Goal: Information Seeking & Learning: Find specific fact

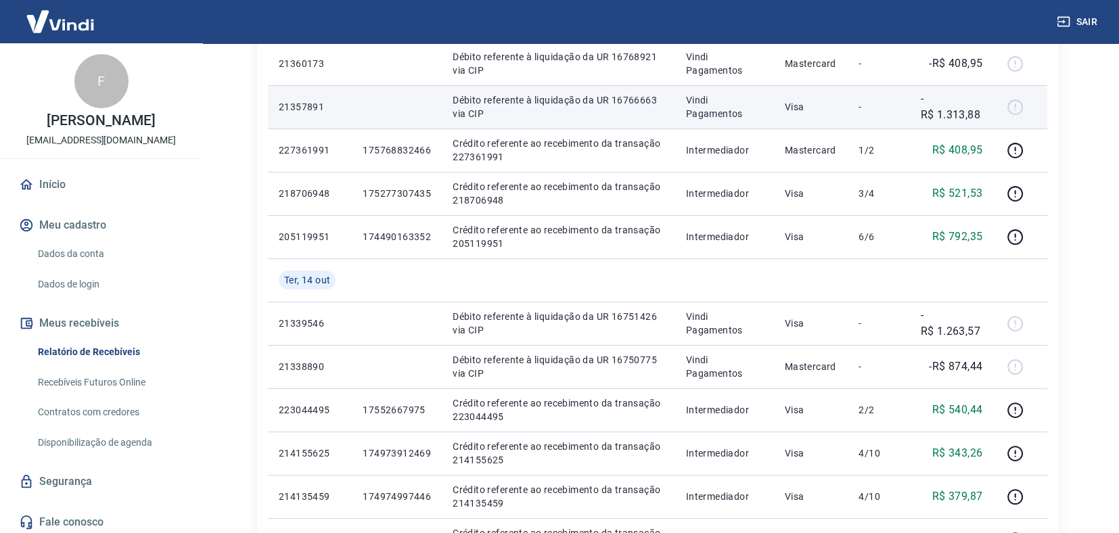
scroll to position [203, 0]
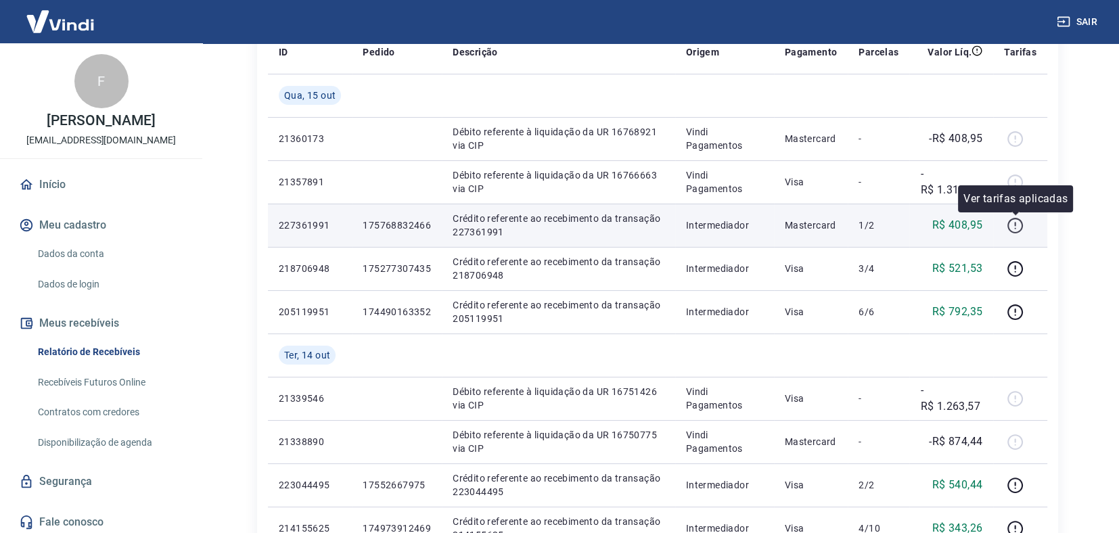
click at [1017, 223] on icon "button" at bounding box center [1015, 225] width 17 height 17
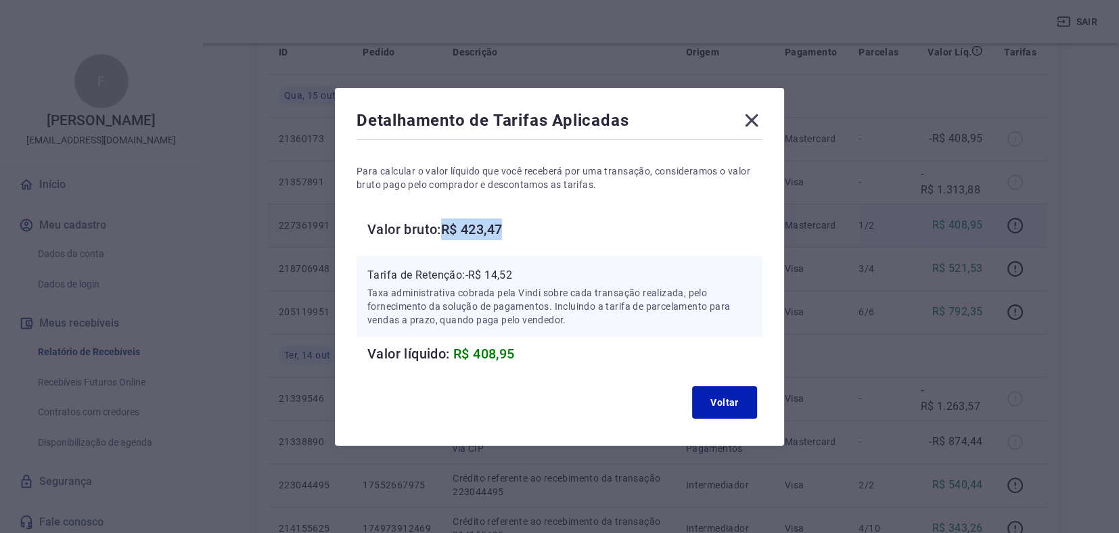
drag, startPoint x: 449, startPoint y: 227, endPoint x: 521, endPoint y: 232, distance: 72.6
click at [521, 231] on h6 "Valor bruto: R$ 423,47" at bounding box center [564, 230] width 395 height 22
copy h6 "R$ 423,47"
drag, startPoint x: 473, startPoint y: 273, endPoint x: 532, endPoint y: 277, distance: 59.0
click at [532, 277] on p "Tarifa de Retenção: -R$ 14,52" at bounding box center [559, 275] width 384 height 16
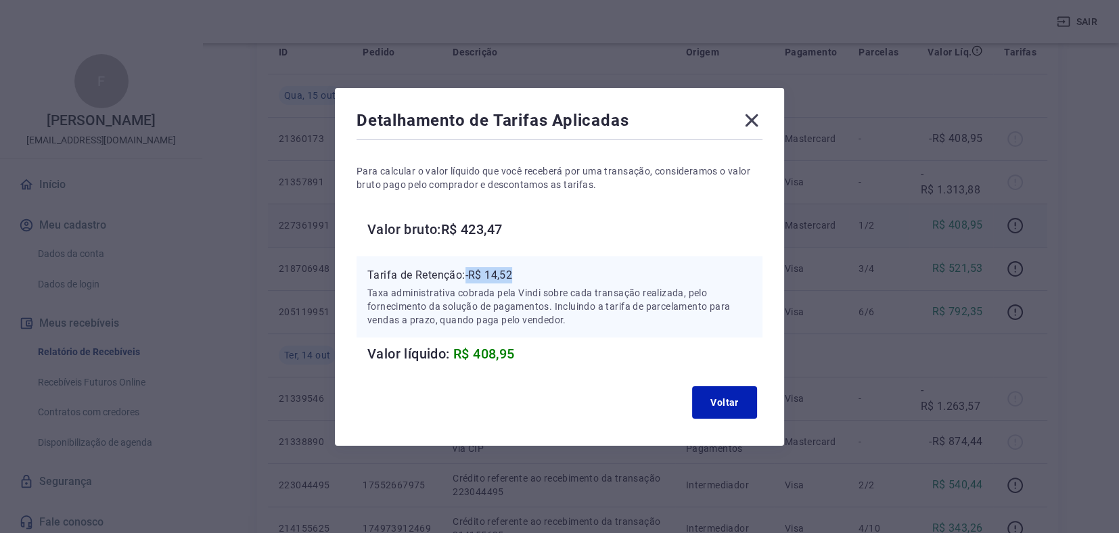
copy p "-R$ 14,52"
click at [721, 397] on button "Voltar" at bounding box center [724, 402] width 65 height 32
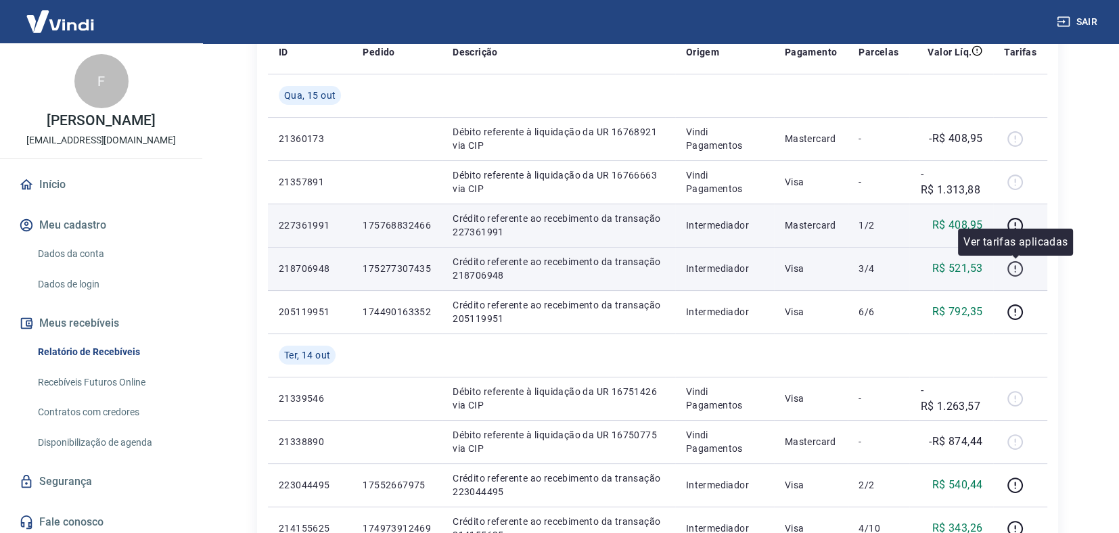
click at [1015, 267] on icon "button" at bounding box center [1014, 267] width 1 height 4
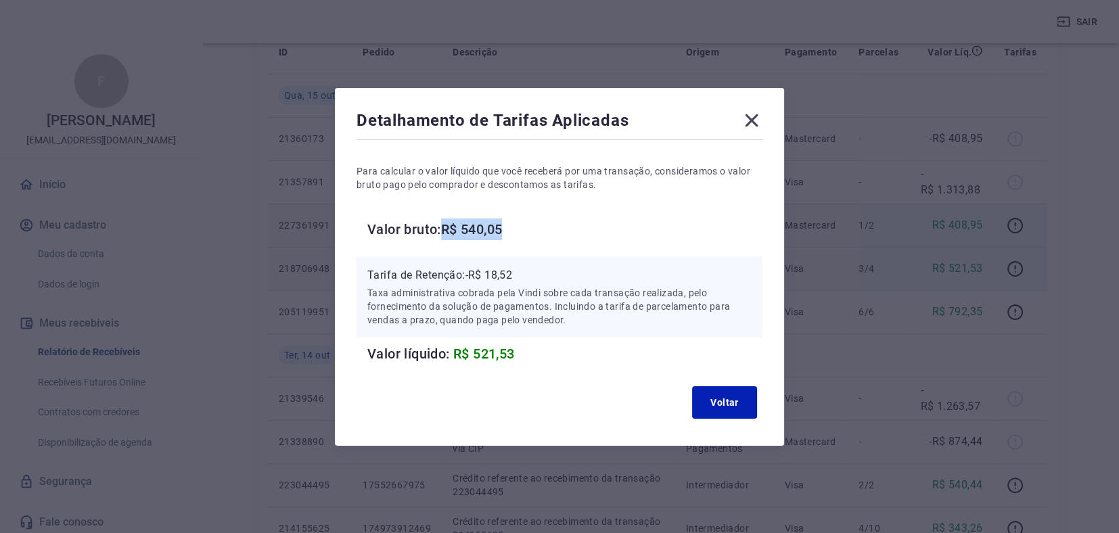
drag, startPoint x: 451, startPoint y: 226, endPoint x: 511, endPoint y: 260, distance: 68.5
click at [528, 250] on div "Para calcular o valor líquido que você receberá por uma transação, consideramos…" at bounding box center [560, 254] width 406 height 222
copy div "R$ 540,05 Tarifa de Retenção: -R$ 18,52"
click at [567, 245] on div "Para calcular o valor líquido que você receberá por uma transação, consideramos…" at bounding box center [560, 254] width 406 height 222
click at [488, 236] on h6 "Valor bruto: R$ 540,05" at bounding box center [564, 230] width 395 height 22
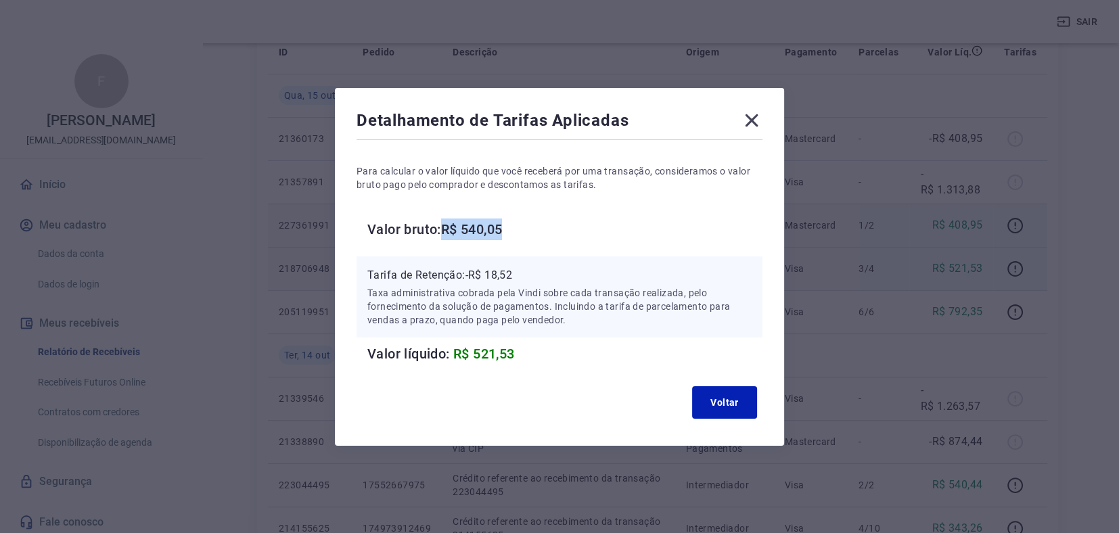
drag, startPoint x: 452, startPoint y: 227, endPoint x: 512, endPoint y: 224, distance: 59.6
click at [512, 224] on h6 "Valor bruto: R$ 540,05" at bounding box center [564, 230] width 395 height 22
copy h6 "R$ 540,05"
drag, startPoint x: 471, startPoint y: 277, endPoint x: 555, endPoint y: 271, distance: 84.2
click at [555, 271] on p "Tarifa de Retenção: -R$ 18,52" at bounding box center [559, 275] width 384 height 16
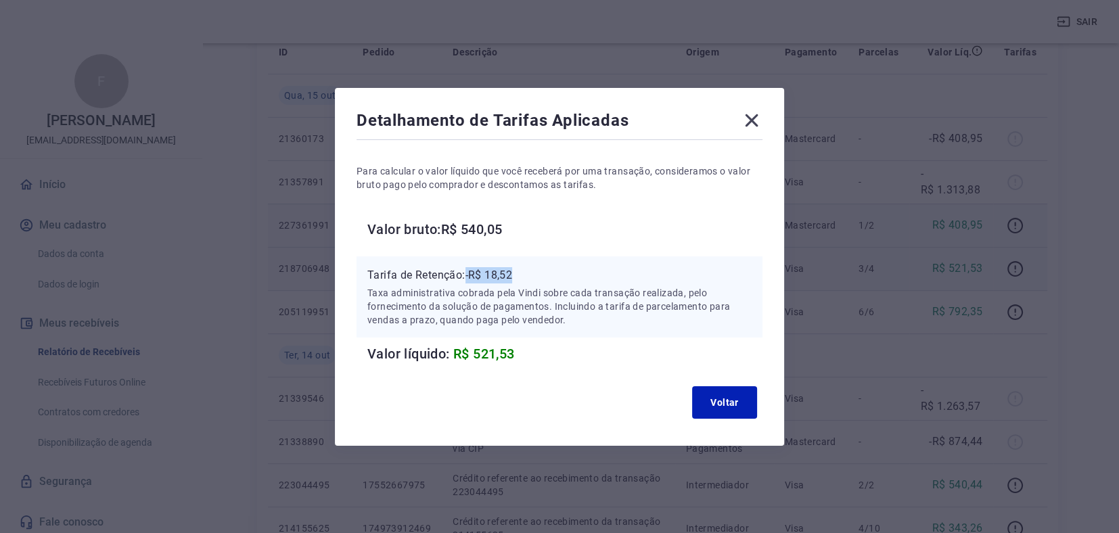
copy p "-R$ 18,52"
click at [758, 122] on icon at bounding box center [752, 120] width 13 height 13
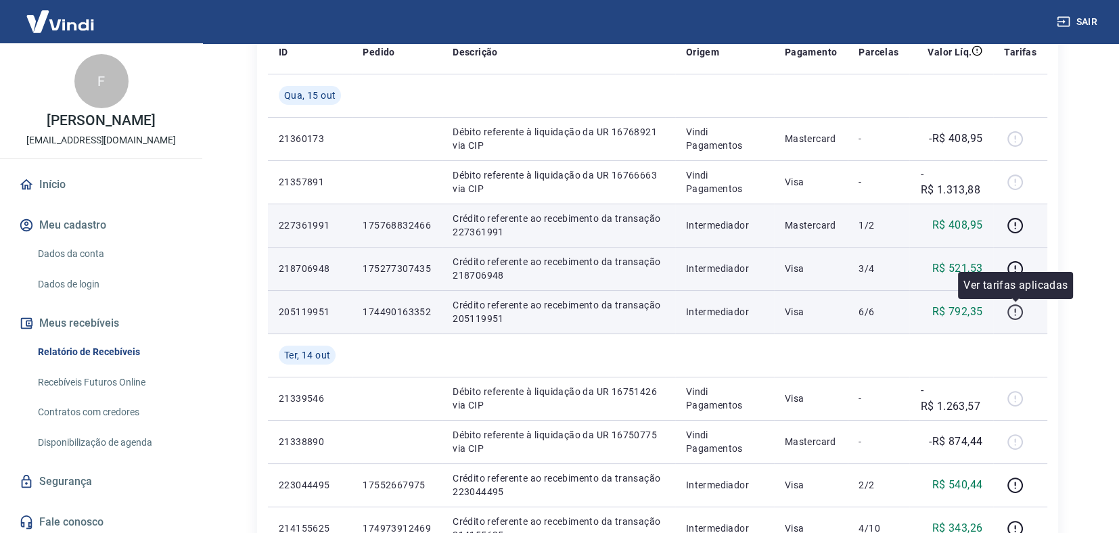
click at [1014, 315] on icon "button" at bounding box center [1015, 312] width 17 height 17
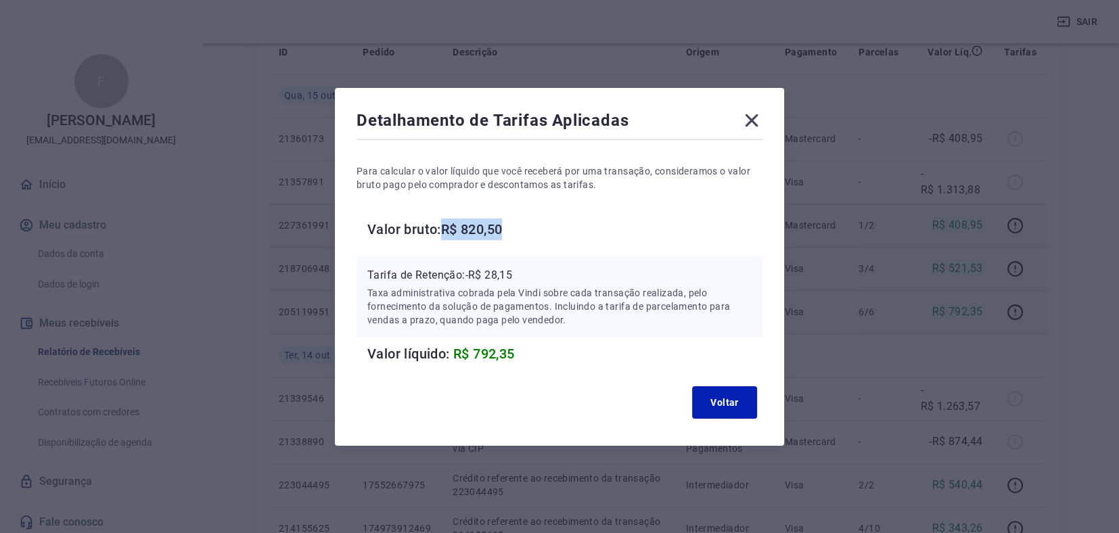
drag, startPoint x: 451, startPoint y: 225, endPoint x: 535, endPoint y: 227, distance: 83.9
click at [535, 227] on h6 "Valor bruto: R$ 820,50" at bounding box center [564, 230] width 395 height 22
copy h6 "R$ 820,50"
drag, startPoint x: 472, startPoint y: 275, endPoint x: 542, endPoint y: 276, distance: 69.7
click at [542, 276] on p "Tarifa de Retenção: -R$ 28,15" at bounding box center [559, 275] width 384 height 16
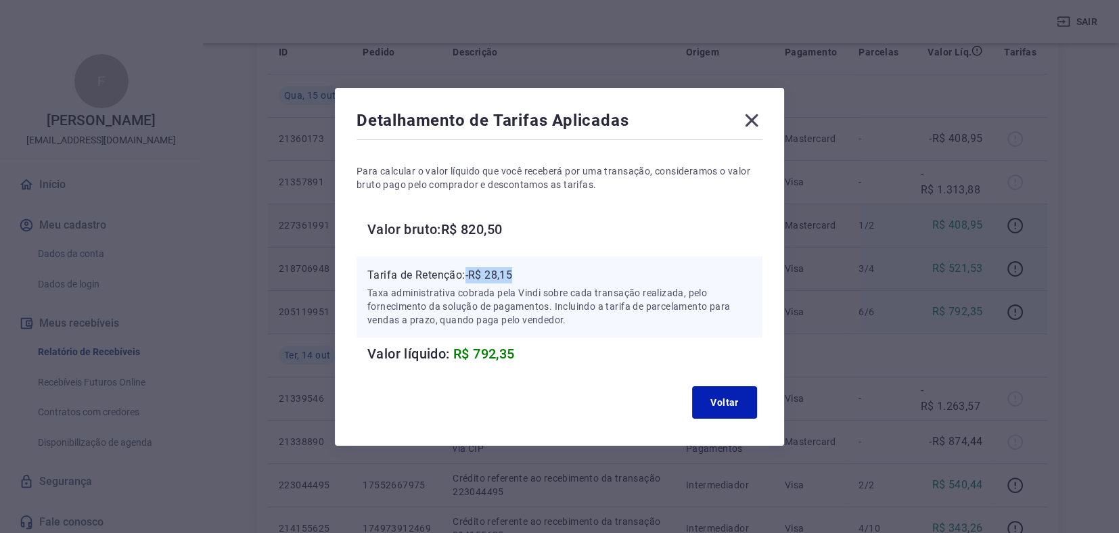
copy p "-R$ 28,15"
click at [759, 125] on icon at bounding box center [752, 121] width 22 height 22
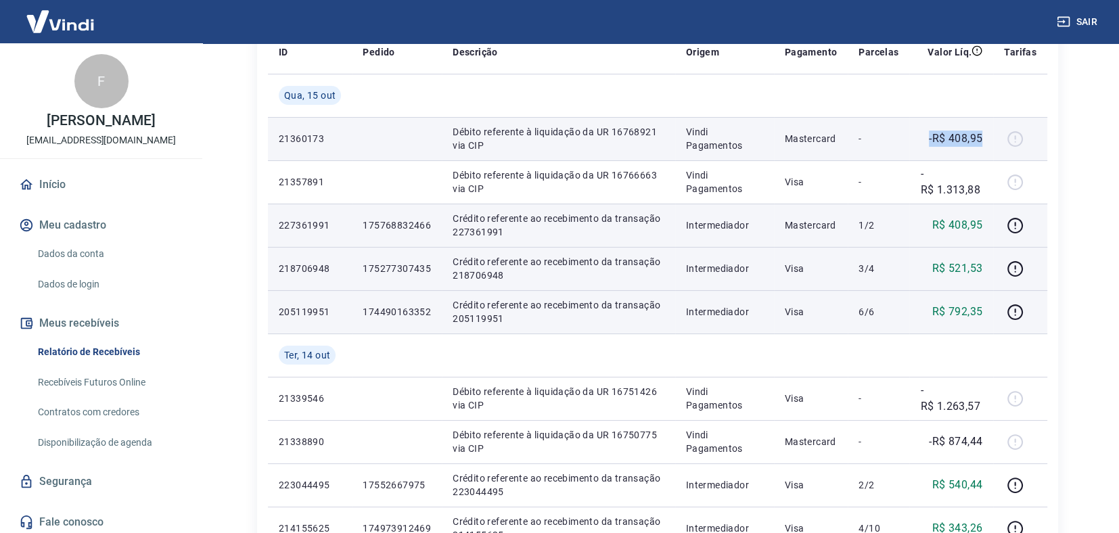
drag, startPoint x: 929, startPoint y: 135, endPoint x: 981, endPoint y: 133, distance: 52.1
click at [981, 133] on div "-R$ 408,95" at bounding box center [951, 139] width 62 height 16
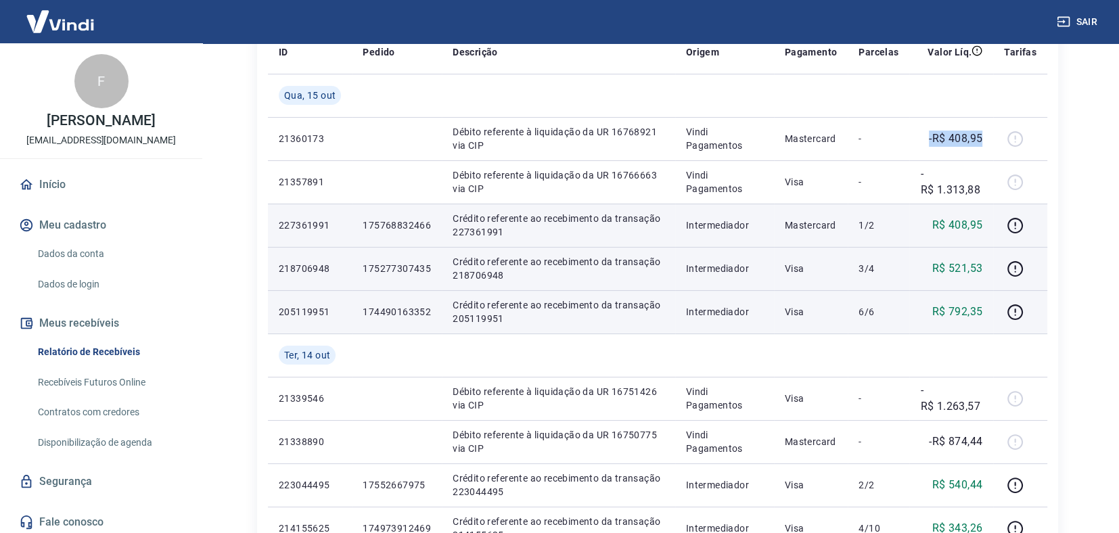
copy p "-R$ 408,95"
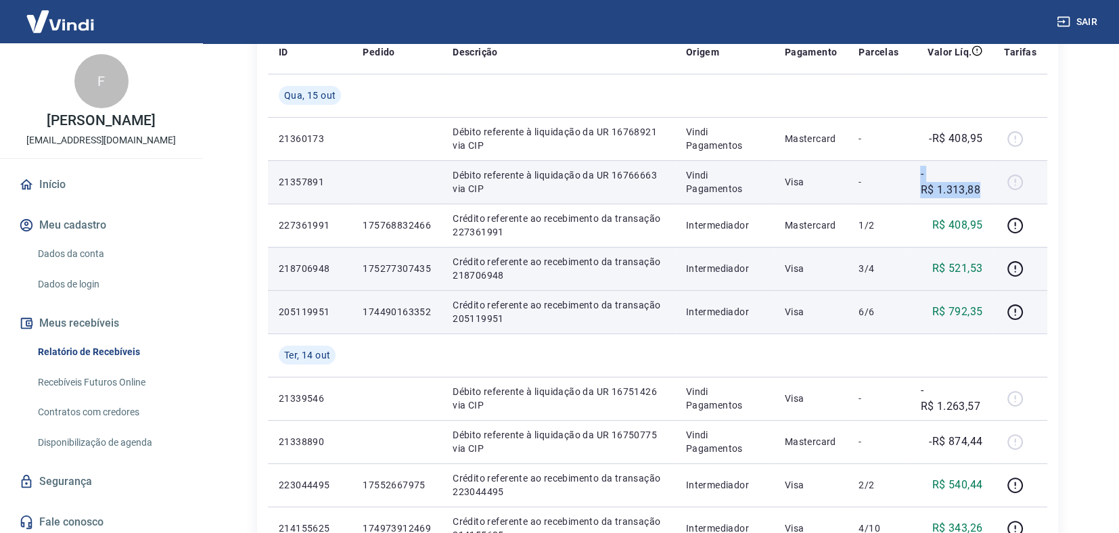
drag, startPoint x: 918, startPoint y: 178, endPoint x: 985, endPoint y: 189, distance: 68.6
click at [985, 189] on td "-R$ 1.313,88" at bounding box center [952, 181] width 84 height 43
copy p "-R$ 1.313,88"
